Goal: Check status

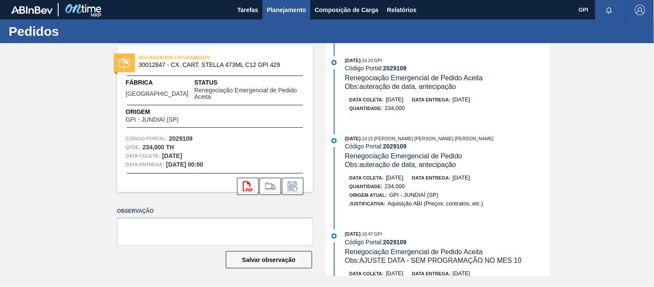
click at [303, 3] on button "Planejamento" at bounding box center [287, 9] width 48 height 19
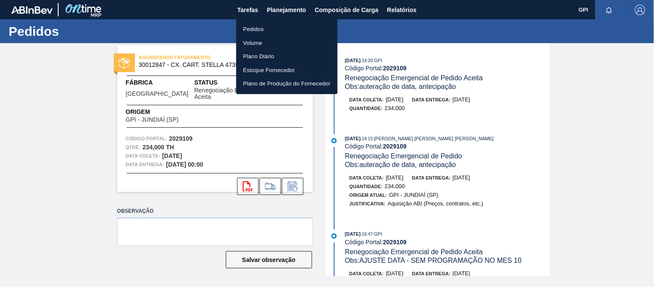
click at [287, 28] on li "Pedidos" at bounding box center [286, 29] width 101 height 14
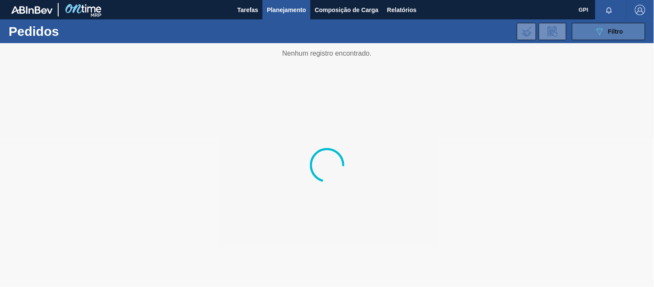
click at [608, 30] on span "Filtro" at bounding box center [615, 31] width 15 height 7
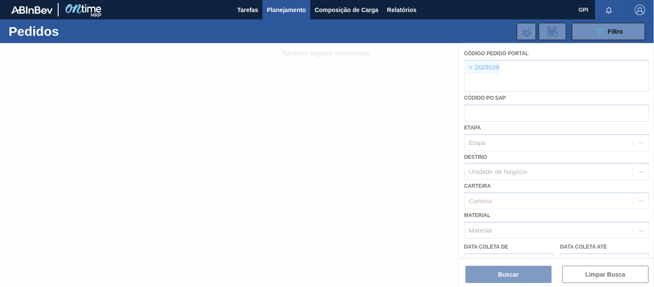
click at [471, 69] on div at bounding box center [327, 165] width 654 height 244
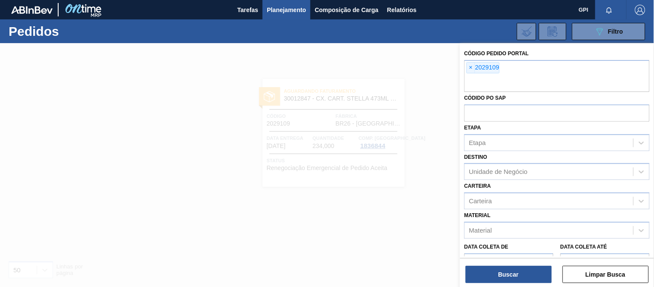
click at [470, 67] on span "×" at bounding box center [471, 68] width 8 height 10
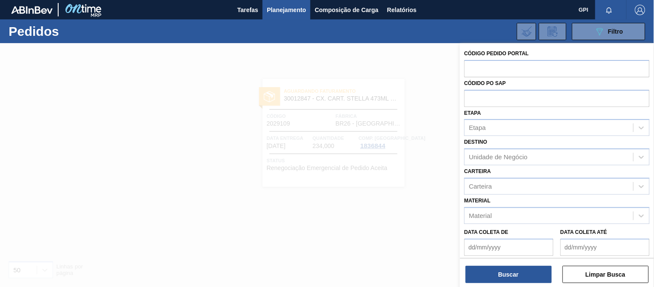
paste input "2018564"
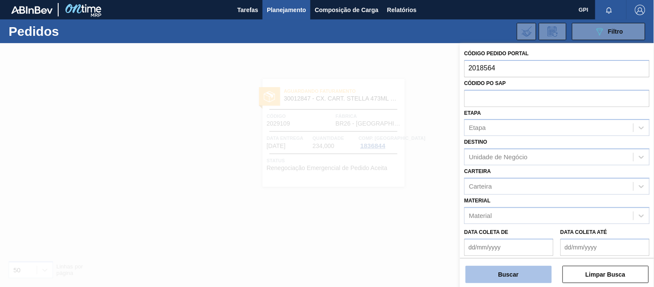
type input "2018564"
click at [515, 281] on button "Buscar" at bounding box center [509, 274] width 86 height 17
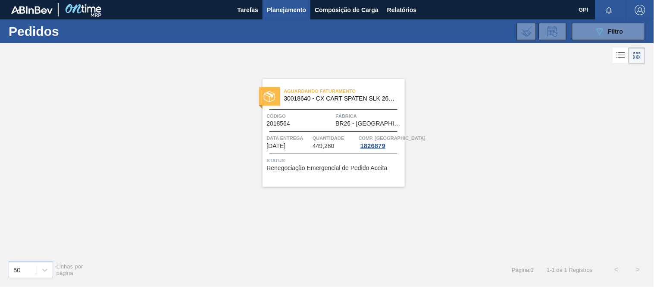
click at [318, 147] on span "449,280" at bounding box center [324, 146] width 22 height 6
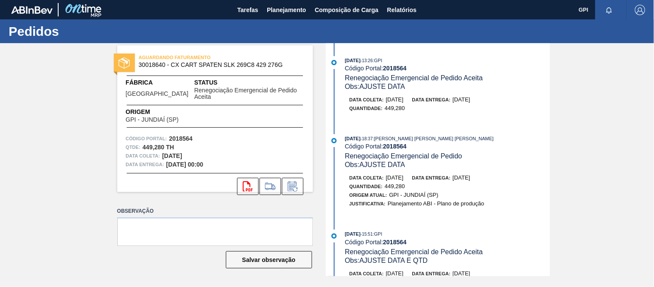
click at [187, 135] on strong "2018564" at bounding box center [181, 138] width 24 height 7
copy strong "2018564"
